Goal: Task Accomplishment & Management: Use online tool/utility

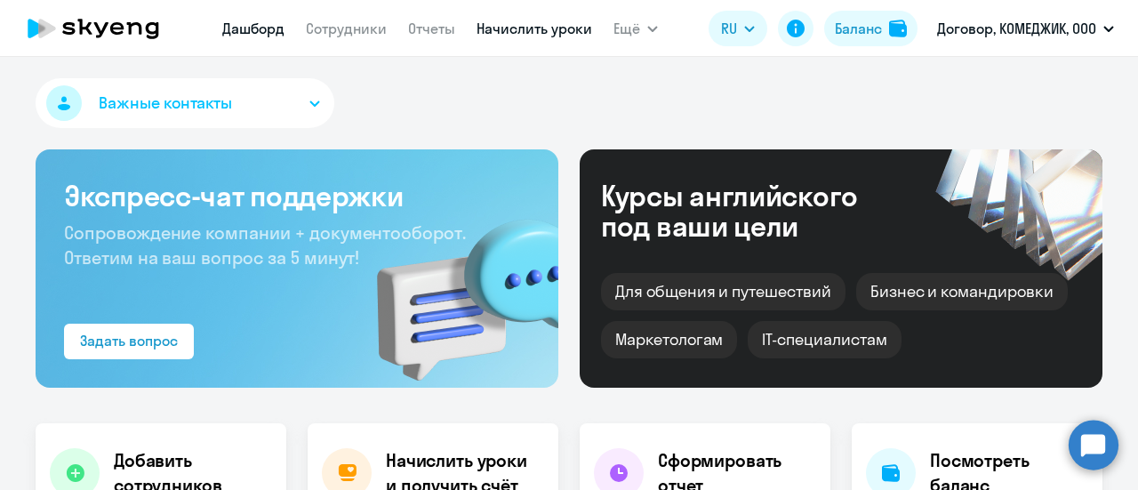
click at [500, 33] on link "Начислить уроки" at bounding box center [535, 29] width 116 height 18
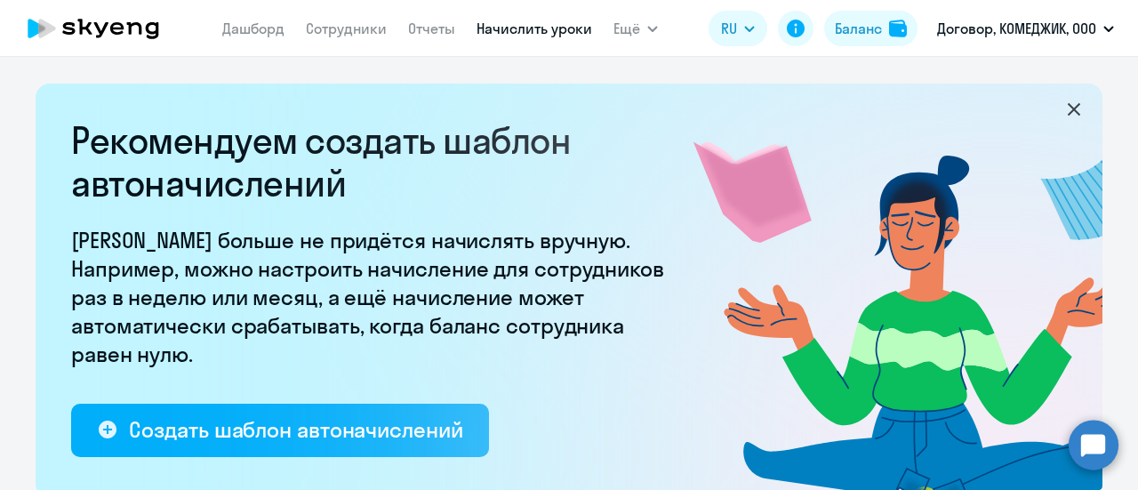
select select "10"
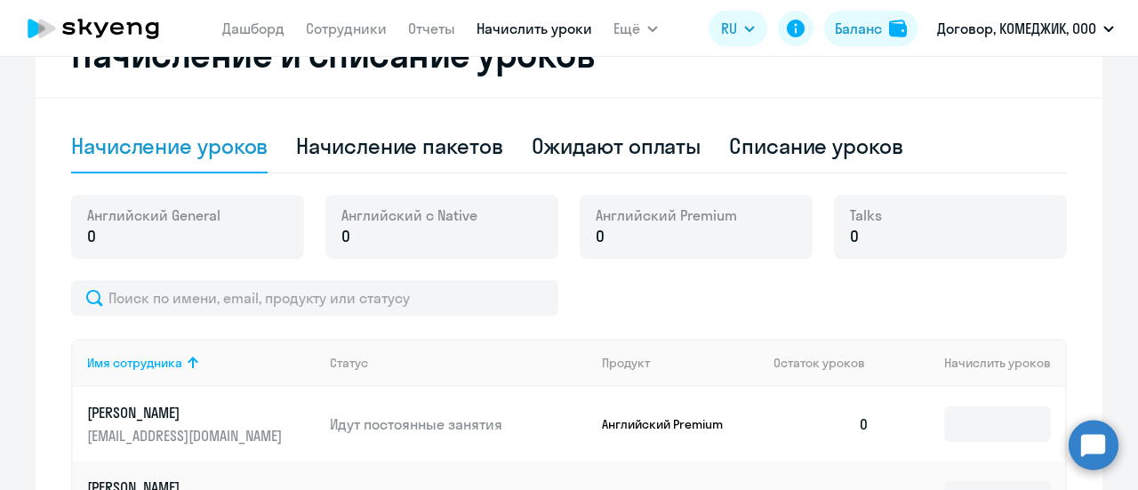
scroll to position [534, 0]
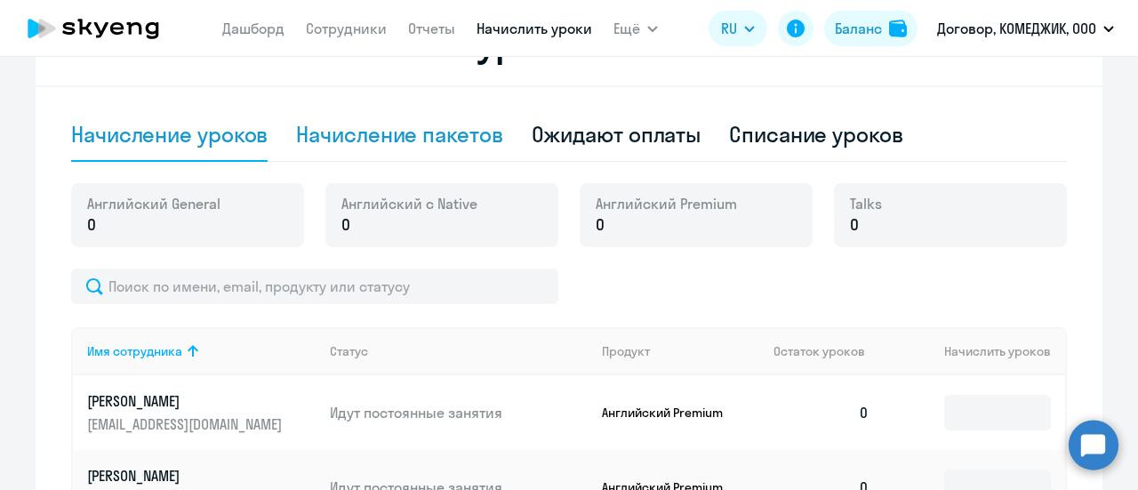
click at [411, 142] on div "Начисление пакетов" at bounding box center [399, 134] width 206 height 28
select select "10"
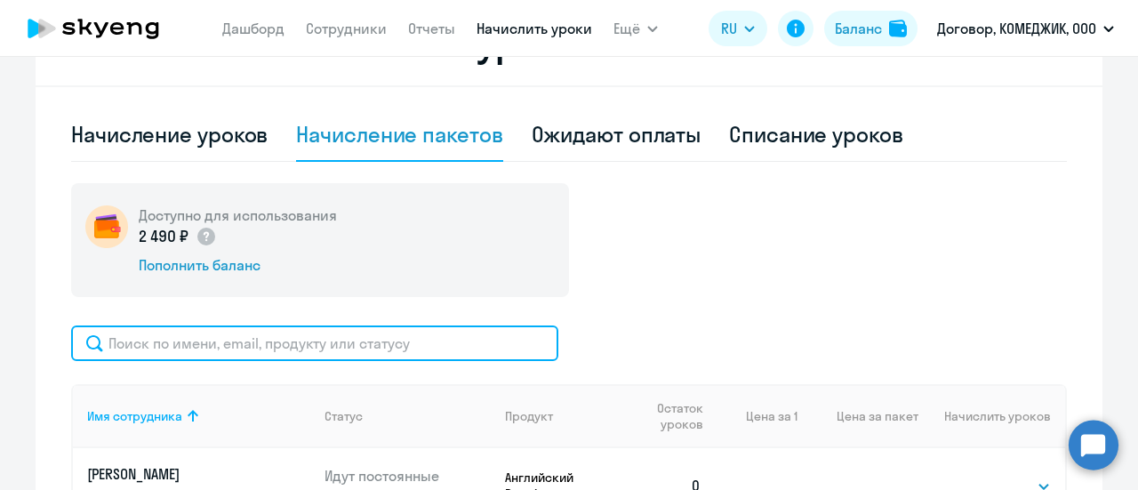
click at [250, 340] on input "text" at bounding box center [314, 343] width 487 height 36
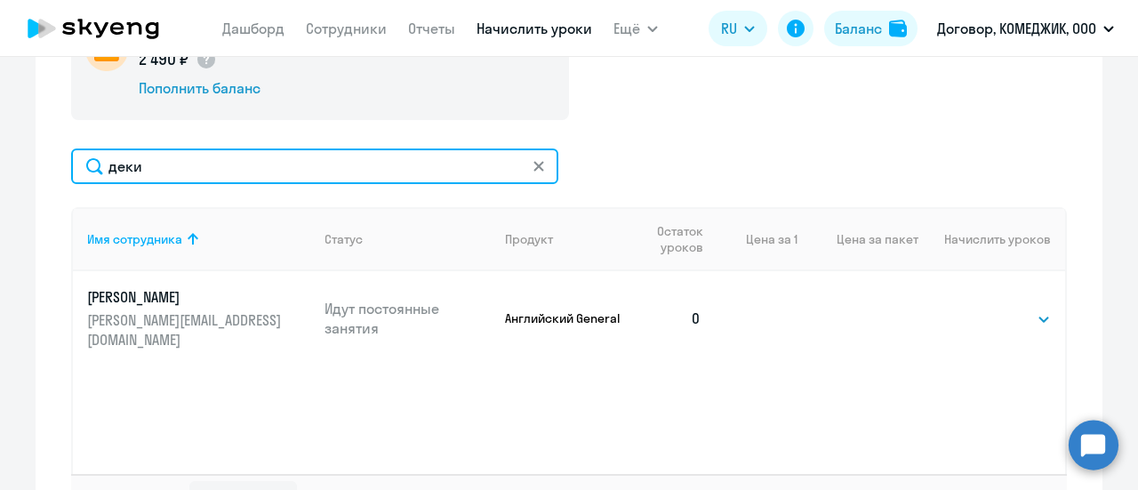
scroll to position [711, 0]
type input "деки"
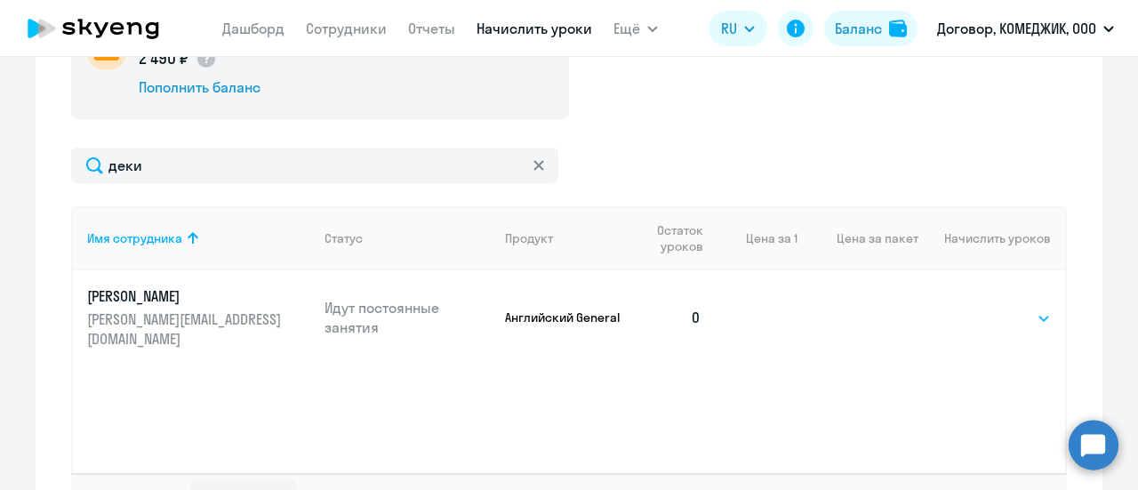
click at [979, 308] on select "Выбрать 4 8 16 32 64 96 128" at bounding box center [1014, 318] width 73 height 21
select select "16"
click at [978, 308] on select "Выбрать 4 8 16 32 64 96 128" at bounding box center [1014, 318] width 73 height 21
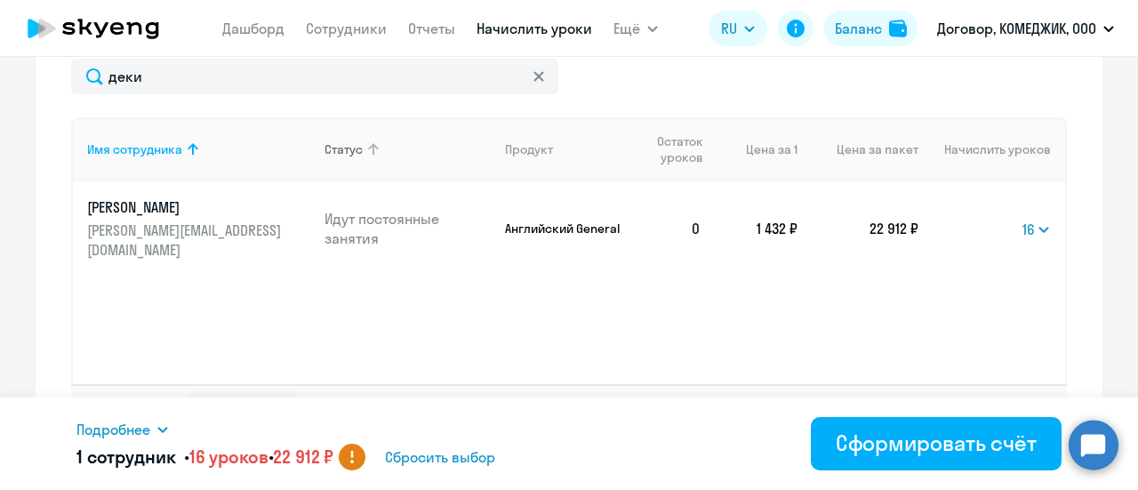
scroll to position [445, 0]
